Goal: Information Seeking & Learning: Learn about a topic

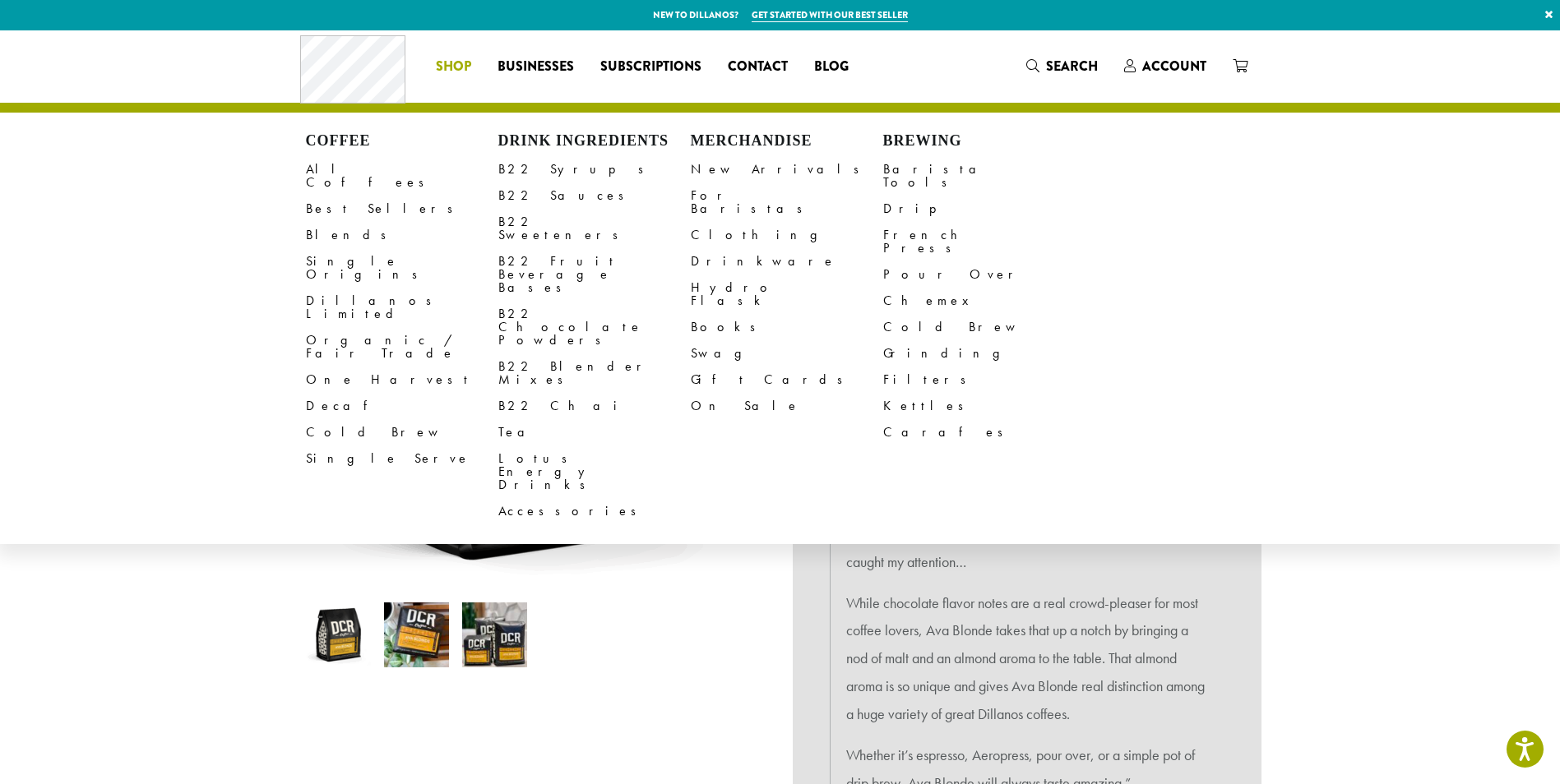
click at [449, 63] on li "Coffee All Coffees Best Sellers Blends Single Origins Dillanos Limited Organic …" at bounding box center [453, 66] width 62 height 26
click at [536, 169] on link "B22 Syrups" at bounding box center [594, 169] width 192 height 26
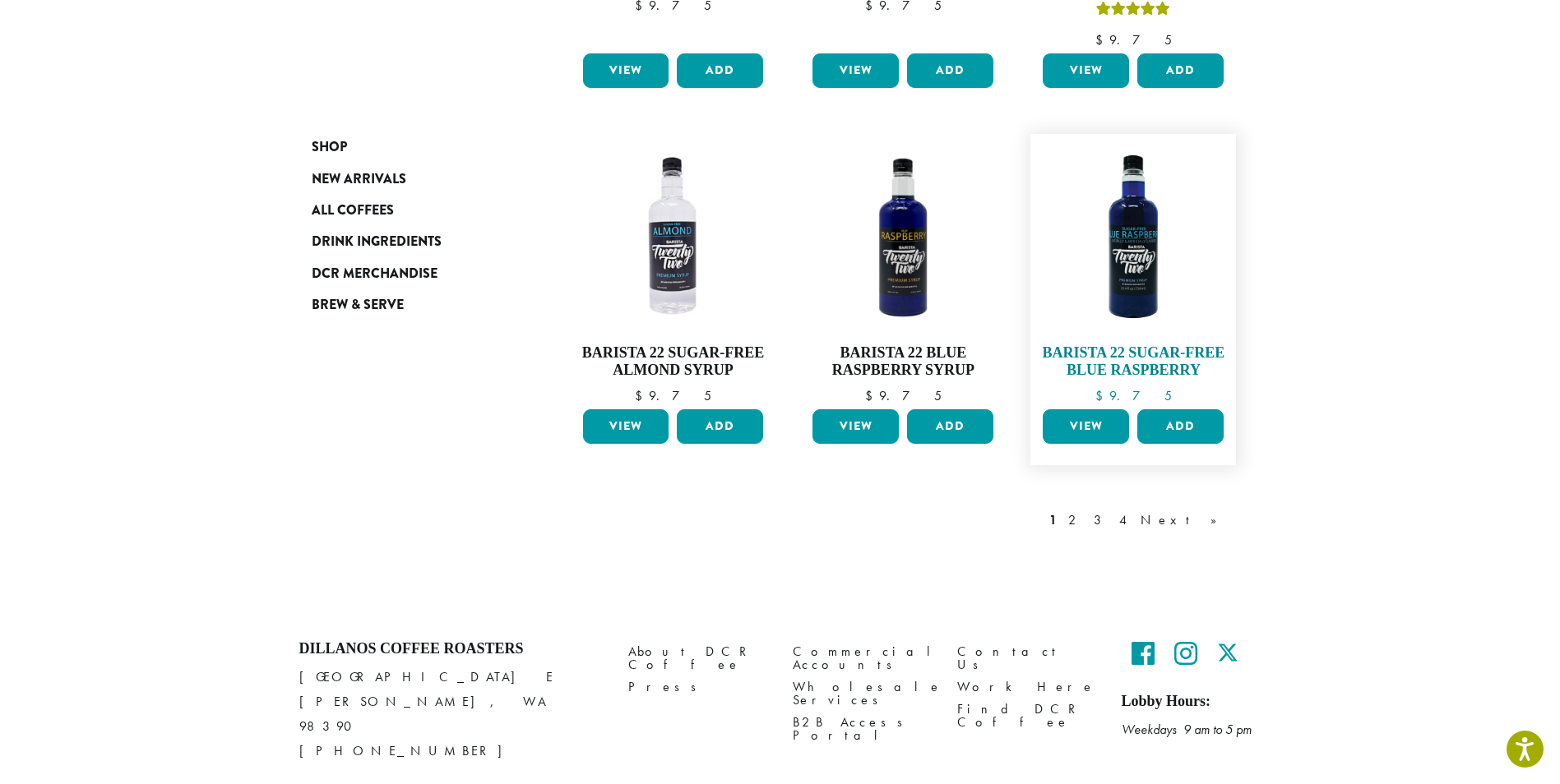
scroll to position [1357, 0]
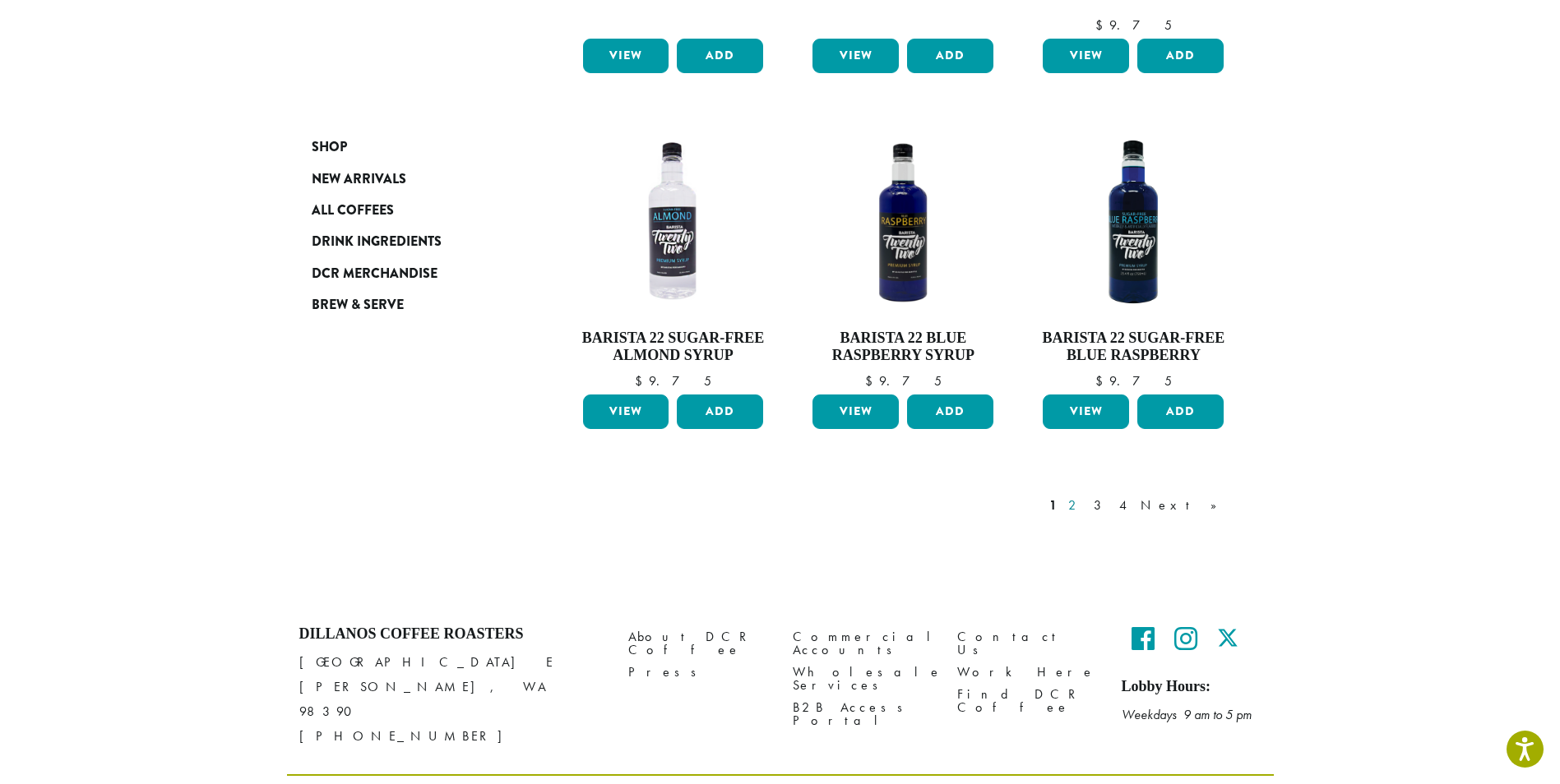
click at [1085, 495] on link "2" at bounding box center [1076, 505] width 21 height 20
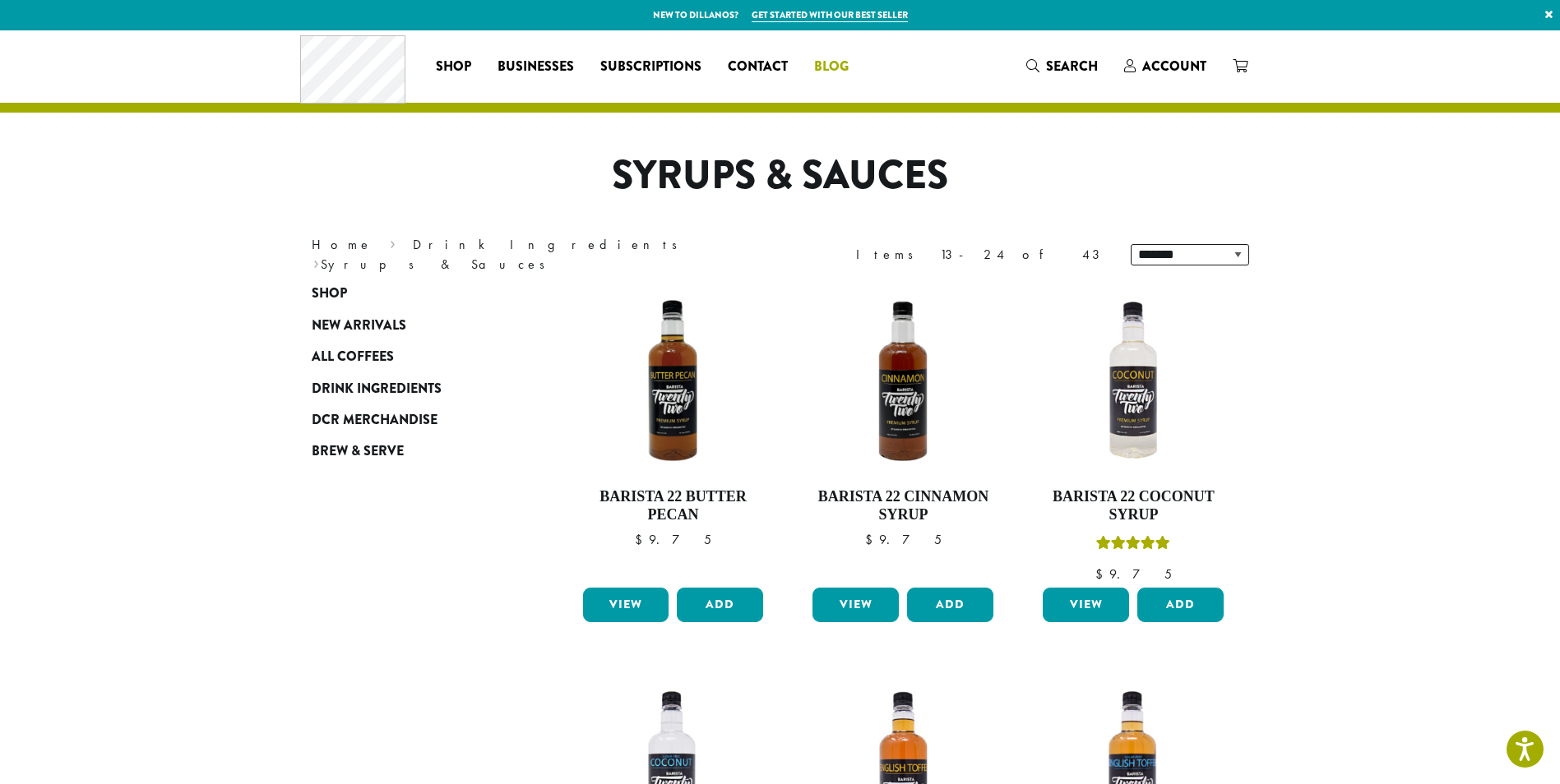
click at [829, 64] on span "Blog" at bounding box center [831, 67] width 35 height 21
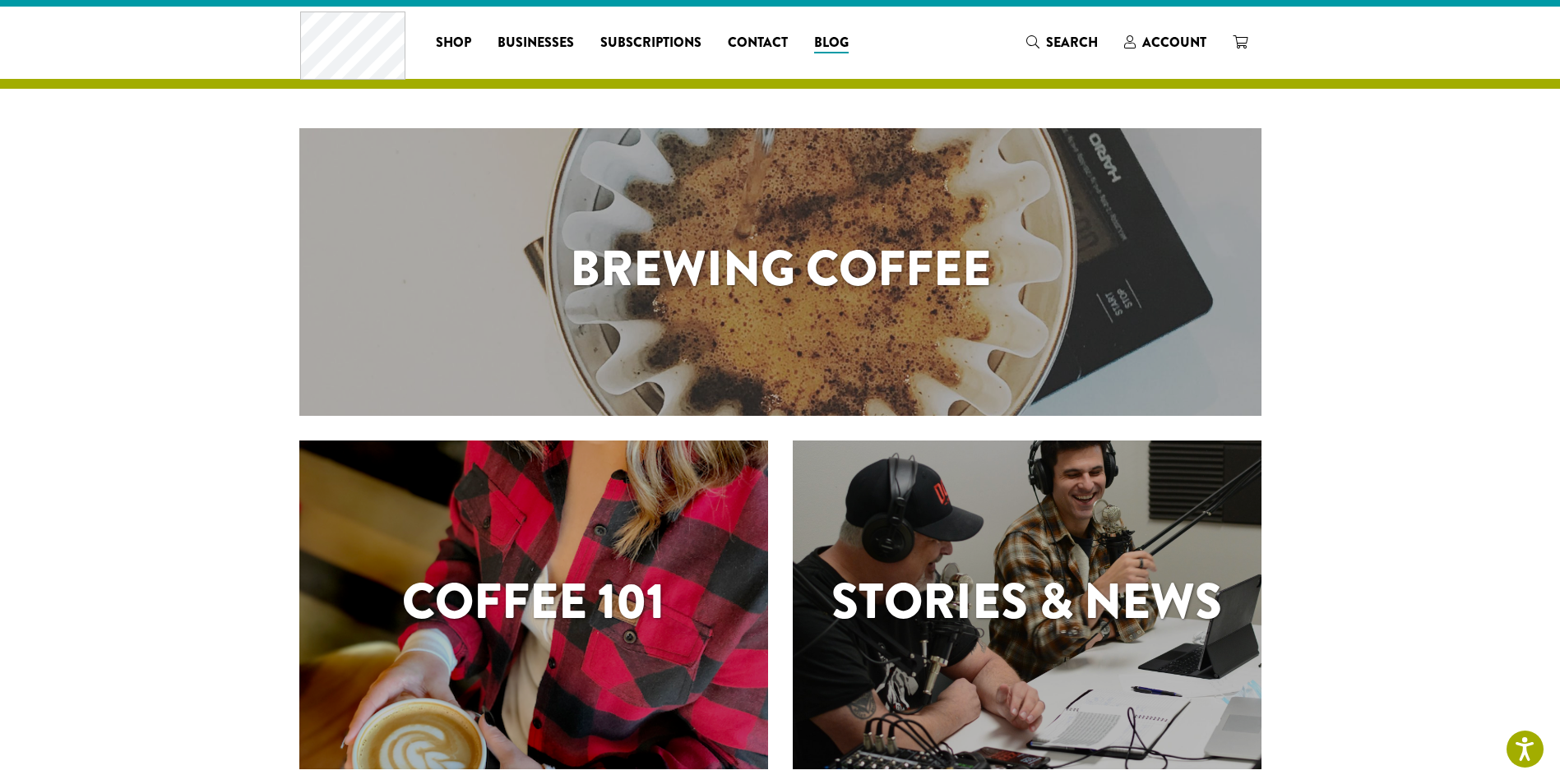
scroll to position [329, 0]
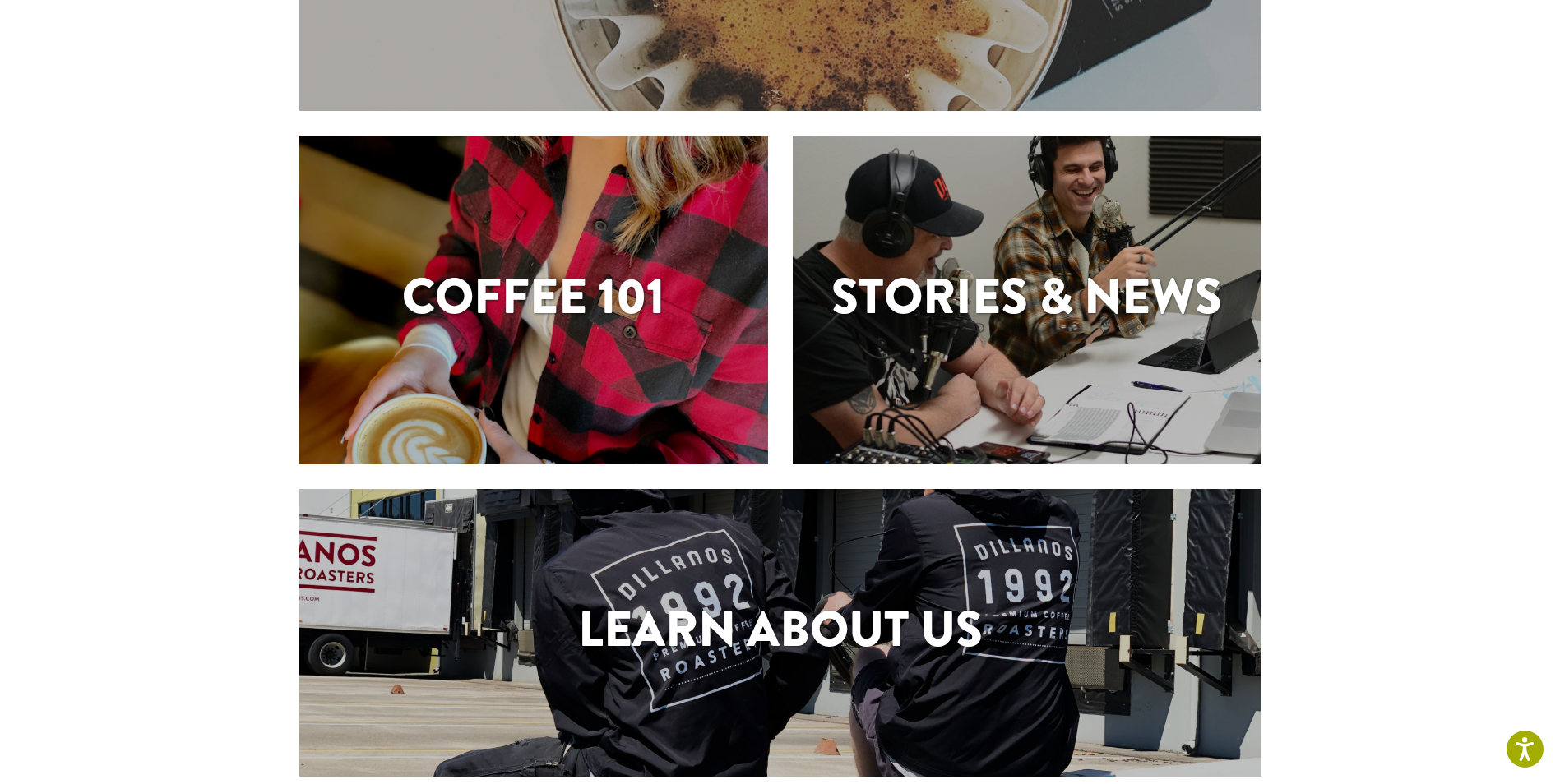
click at [998, 319] on h1 "Stories & News" at bounding box center [1027, 296] width 469 height 74
